Goal: Transaction & Acquisition: Obtain resource

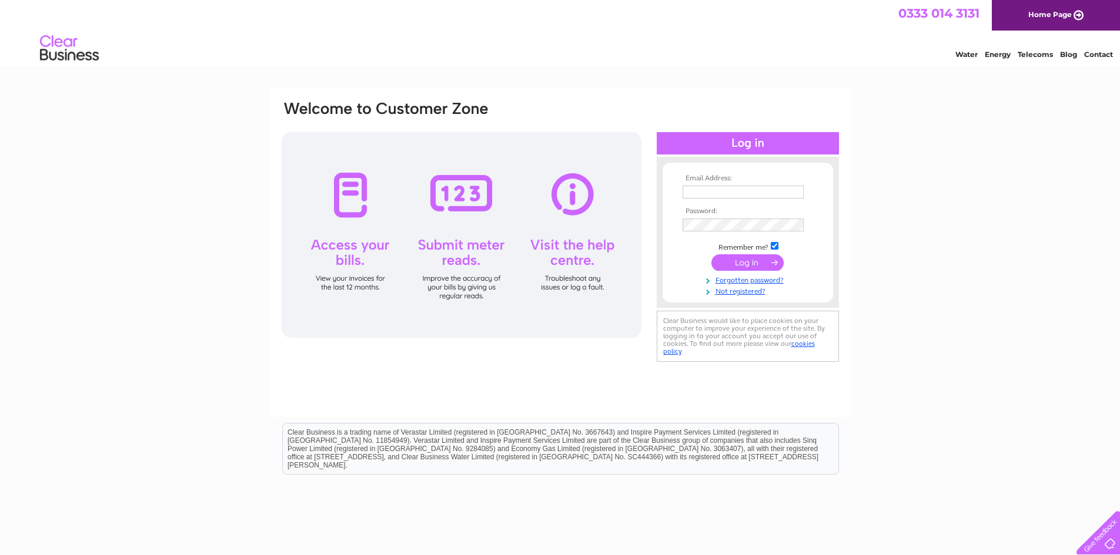
type input "arthurshomefarm@gmail.com"
click at [738, 263] on input "submit" at bounding box center [747, 263] width 72 height 16
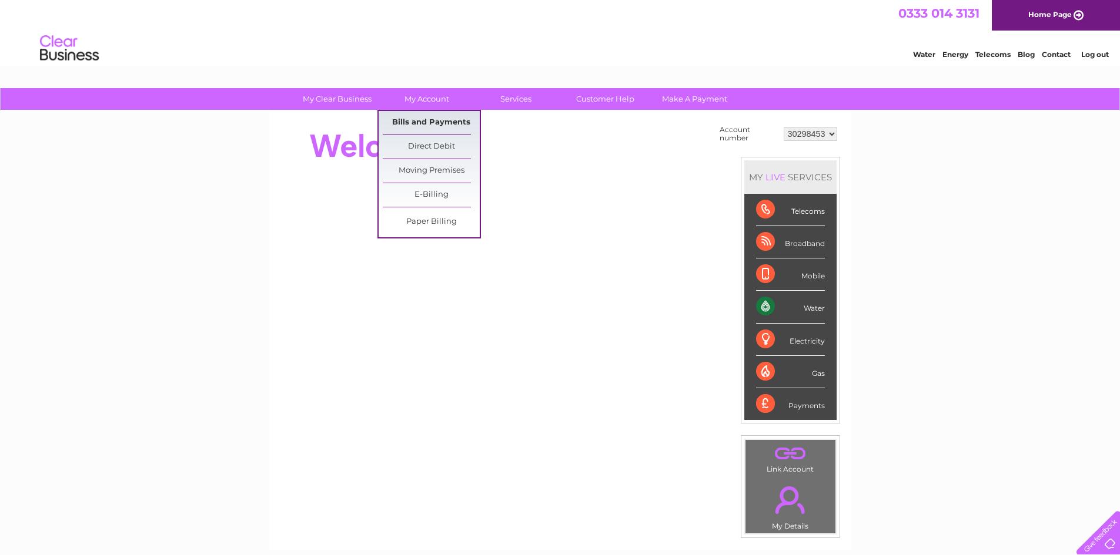
click at [426, 124] on link "Bills and Payments" at bounding box center [431, 123] width 97 height 24
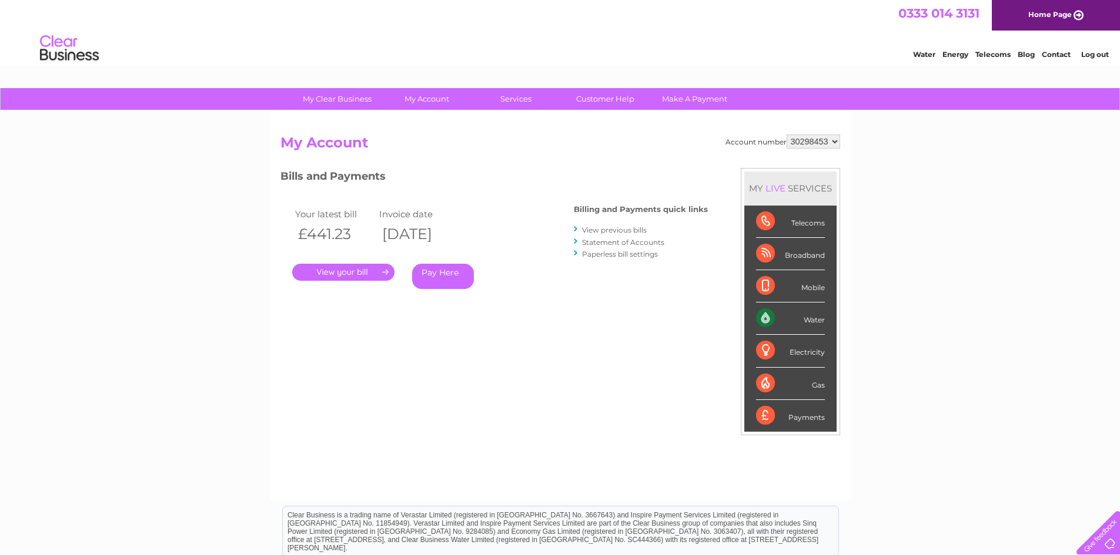
click at [610, 231] on link "View previous bills" at bounding box center [614, 230] width 65 height 9
click at [663, 241] on link "Statement of Accounts" at bounding box center [623, 242] width 82 height 9
click at [614, 230] on link "View previous bills" at bounding box center [614, 230] width 65 height 9
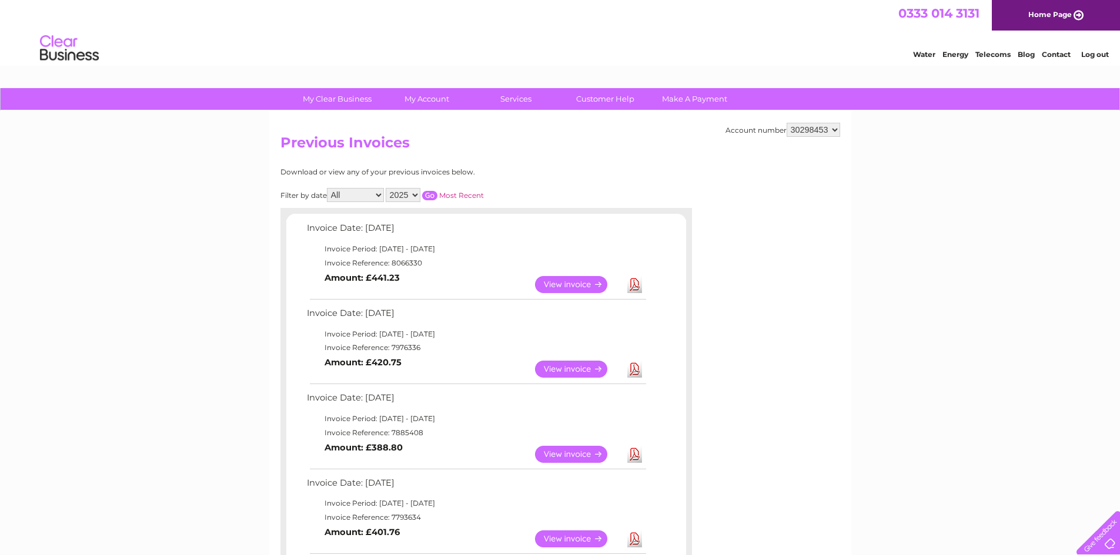
click at [632, 288] on link "Download" at bounding box center [634, 284] width 15 height 17
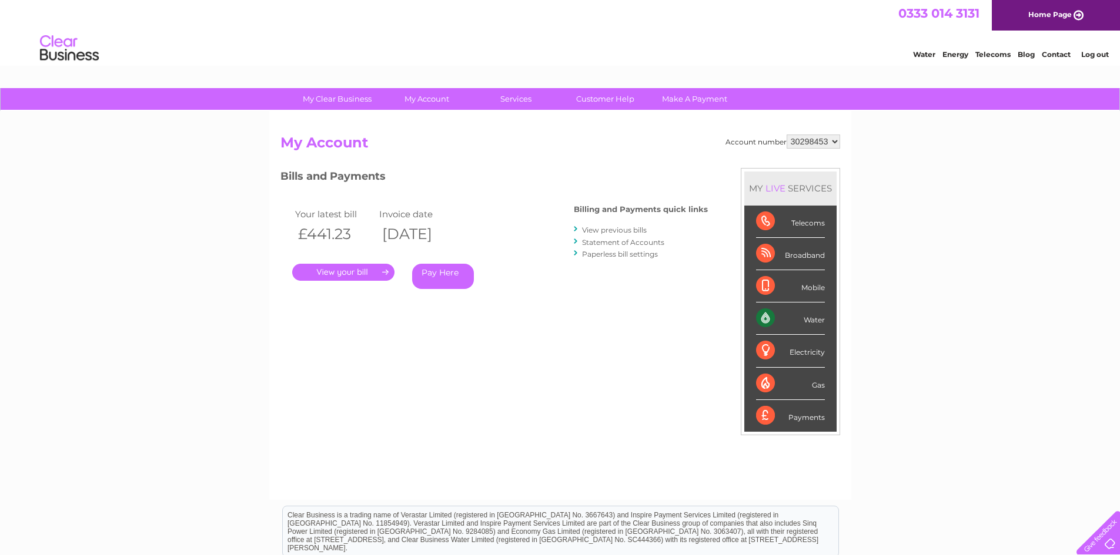
click at [1104, 58] on link "Log out" at bounding box center [1095, 54] width 28 height 9
